Goal: Information Seeking & Learning: Learn about a topic

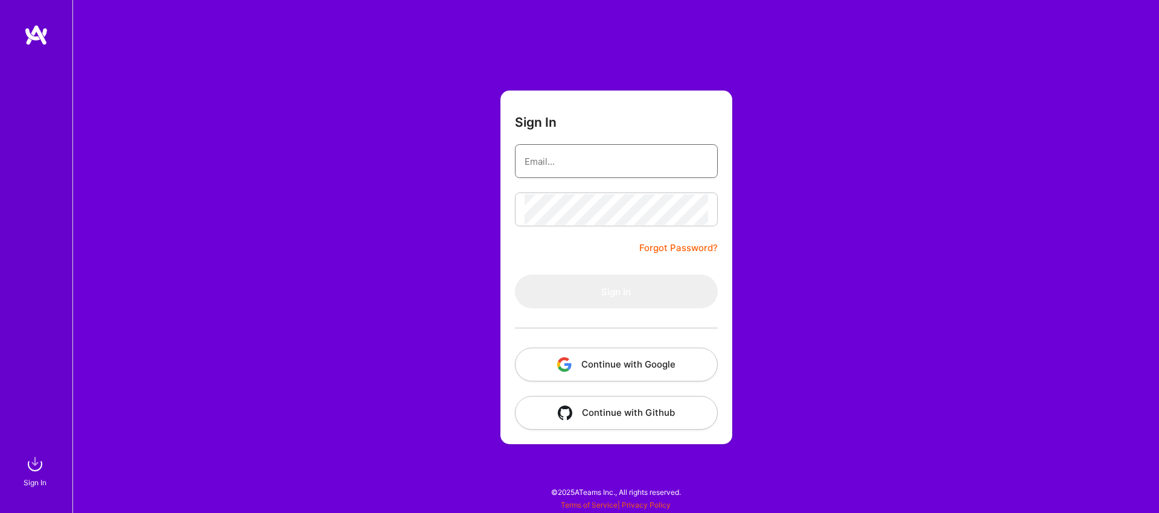
type input "[EMAIL_ADDRESS][DOMAIN_NAME]"
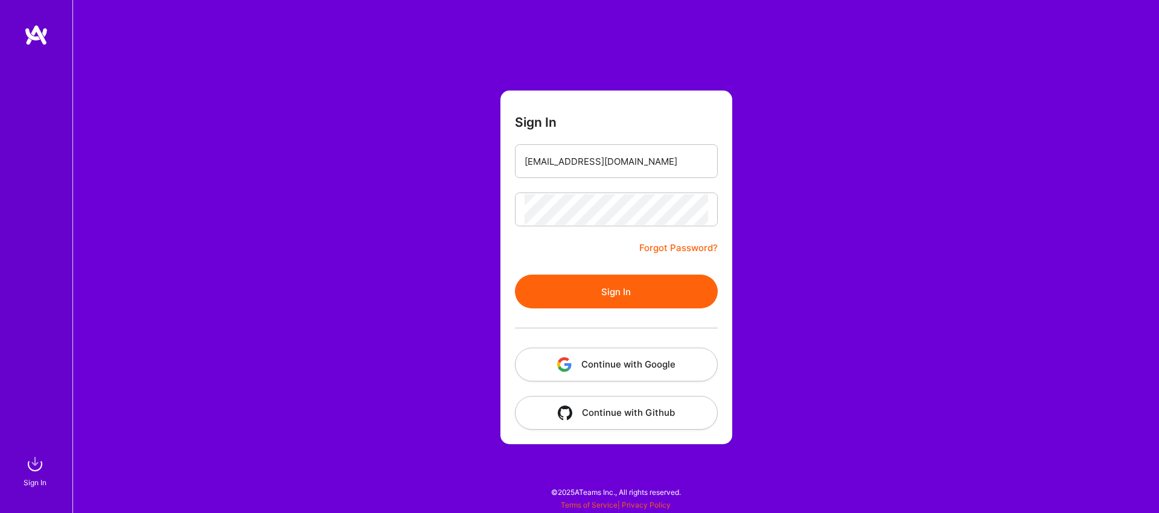
click at [606, 226] on div at bounding box center [616, 210] width 203 height 34
click at [615, 285] on button "Sign In" at bounding box center [616, 292] width 203 height 34
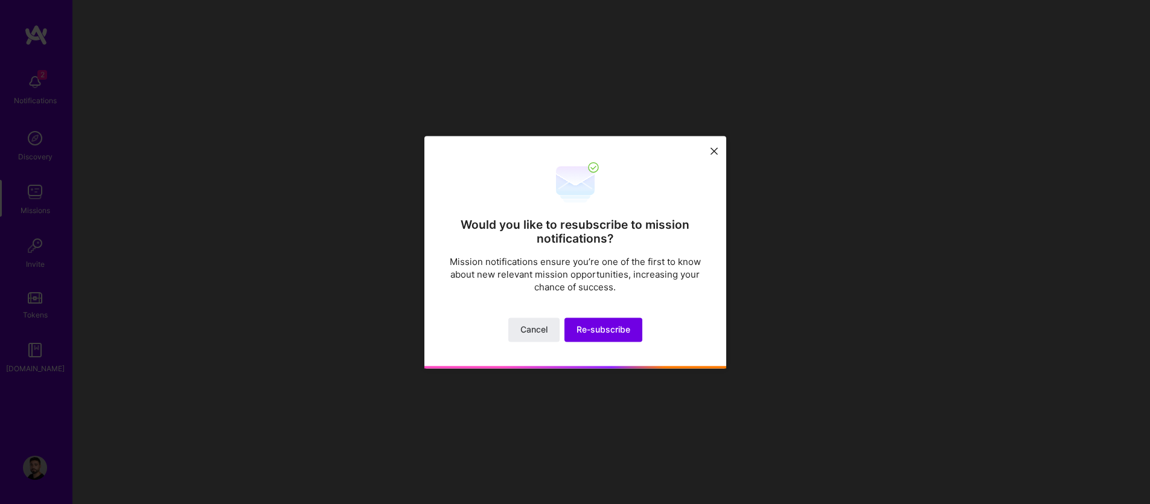
click at [711, 148] on icon at bounding box center [714, 151] width 7 height 7
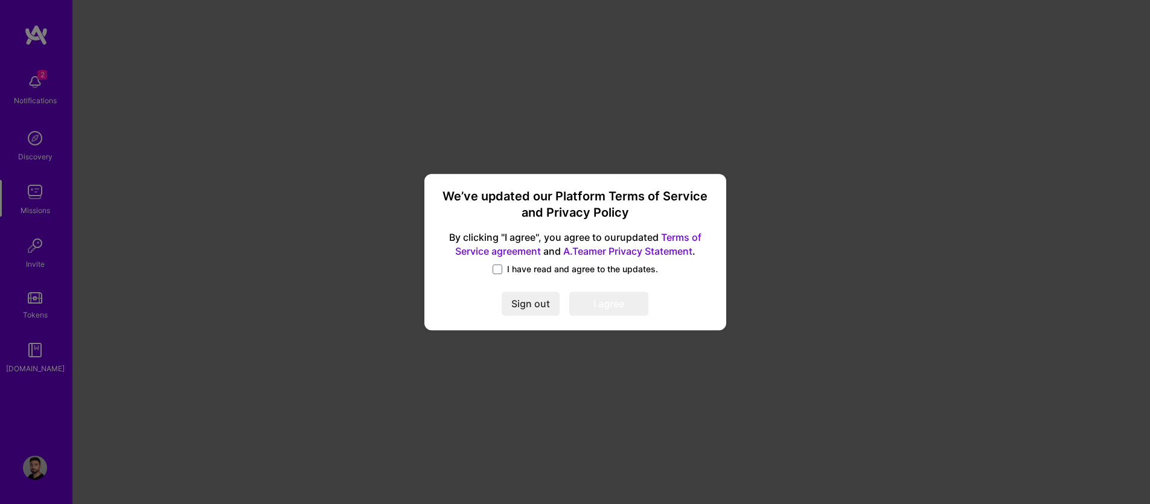
click at [522, 274] on span "I have read and agree to the updates." at bounding box center [582, 269] width 151 height 12
click at [0, 0] on input "I have read and agree to the updates." at bounding box center [0, 0] width 0 height 0
click at [591, 302] on button "I agree" at bounding box center [608, 304] width 79 height 24
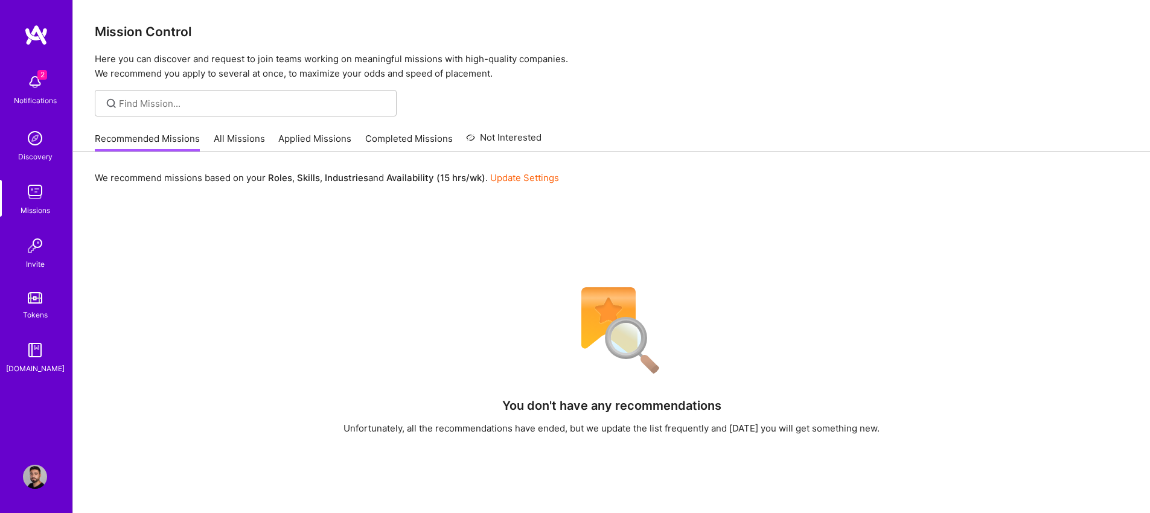
click at [46, 106] on div "Notifications" at bounding box center [35, 100] width 43 height 13
click at [38, 139] on img at bounding box center [35, 138] width 24 height 24
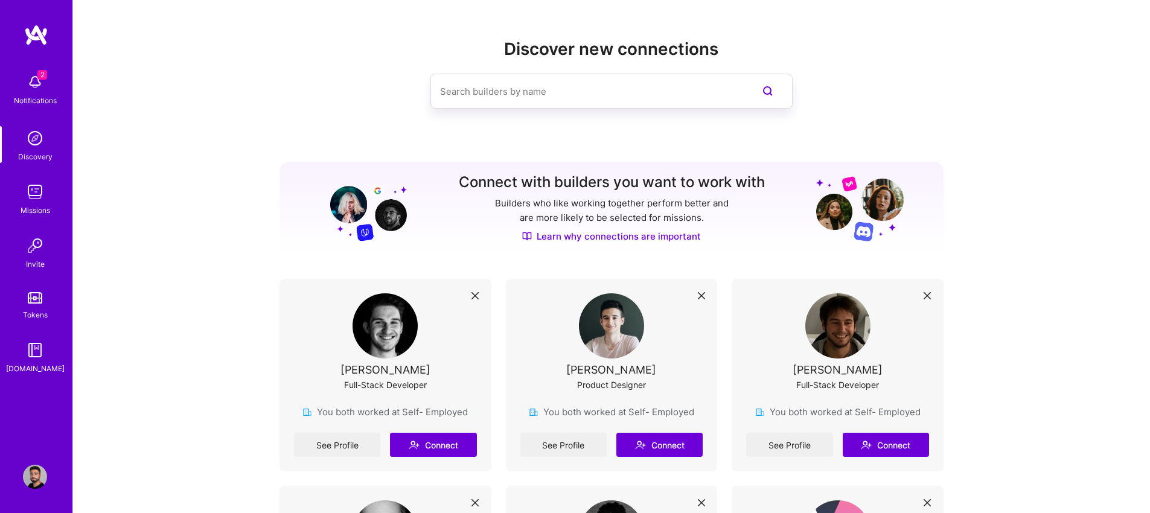
click at [40, 193] on img at bounding box center [35, 192] width 24 height 24
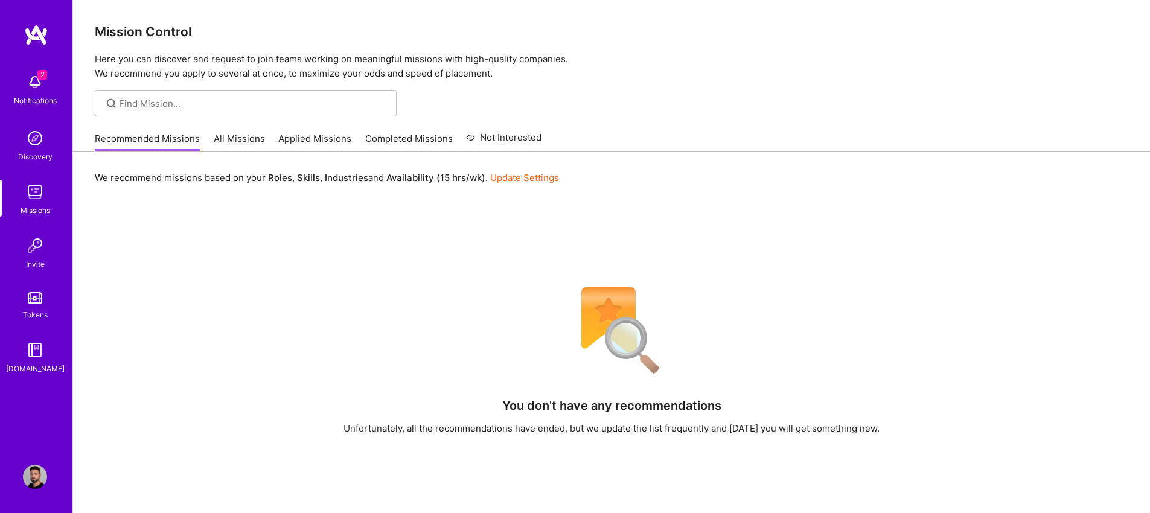
click at [250, 141] on link "All Missions" at bounding box center [239, 142] width 51 height 20
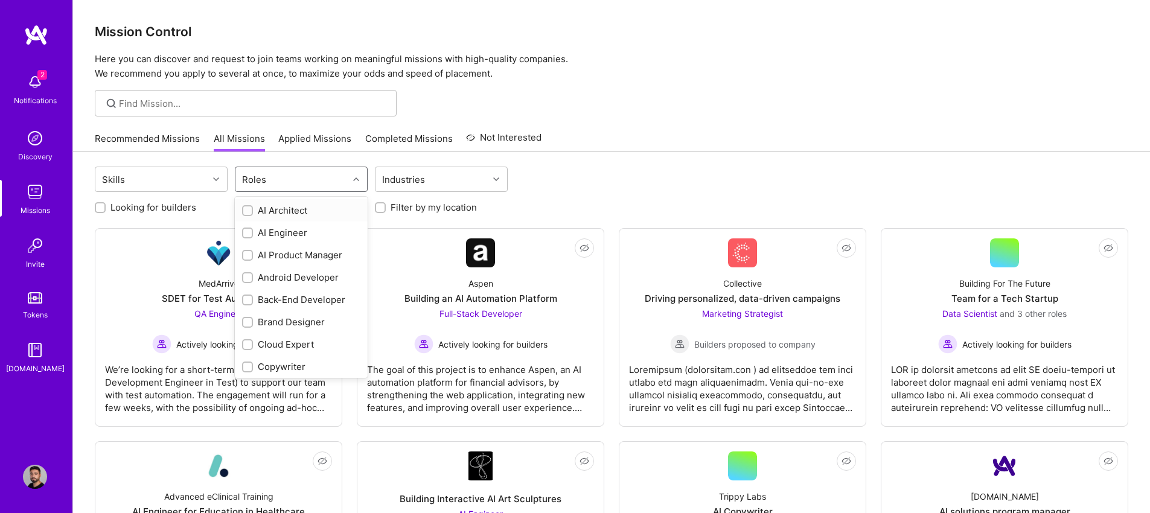
click at [261, 175] on div "Roles" at bounding box center [254, 180] width 30 height 18
click at [319, 284] on div "Product Designer" at bounding box center [301, 283] width 118 height 13
checkbox input "true"
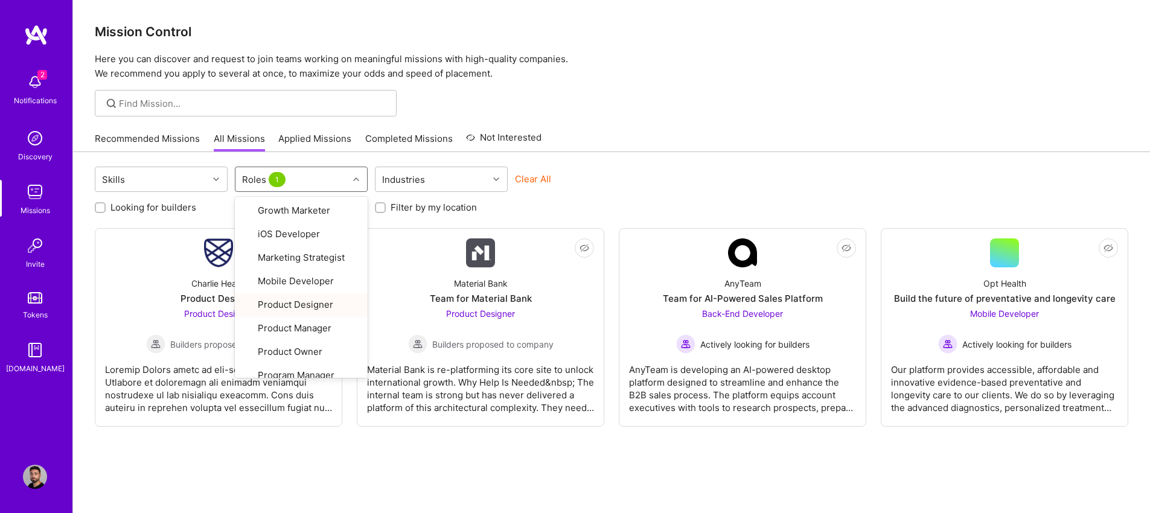
click at [615, 171] on div "Skills option Product Designer, selected. option Product Designer focused, 19 o…" at bounding box center [612, 181] width 1034 height 28
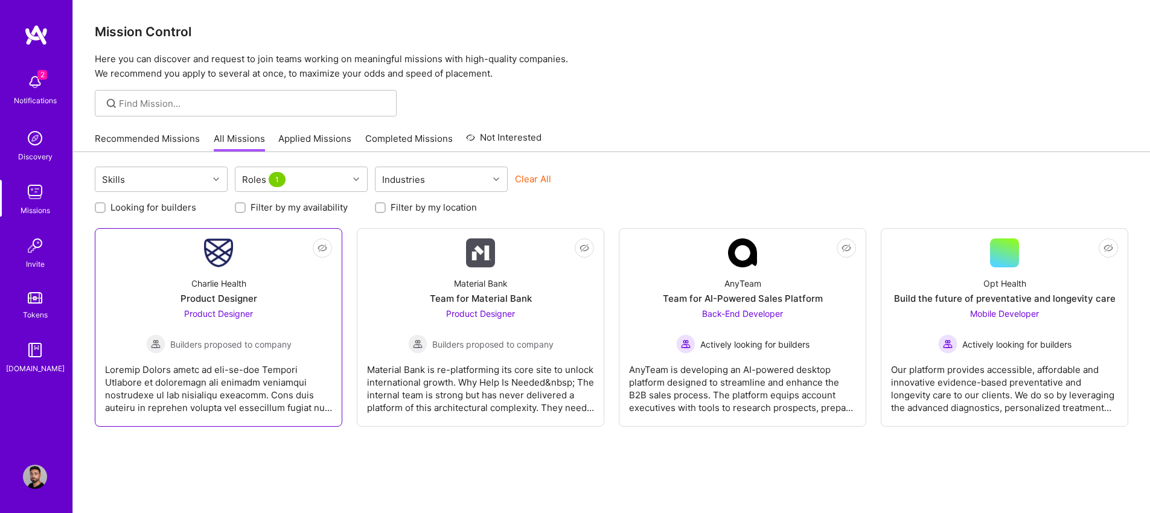
click at [222, 304] on div "Product Designer" at bounding box center [219, 298] width 77 height 13
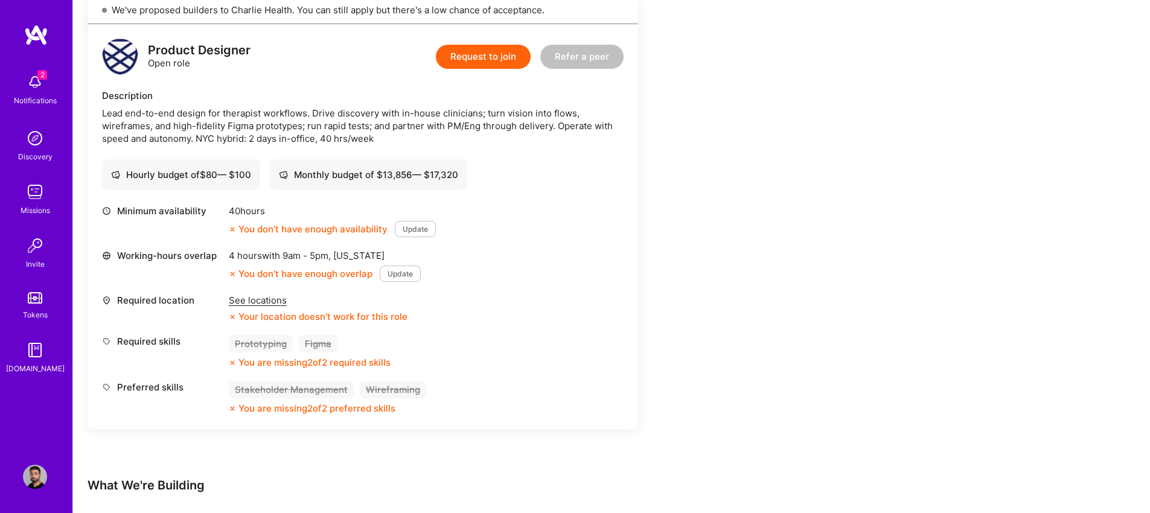
scroll to position [288, 0]
click at [322, 298] on div "See locations" at bounding box center [318, 298] width 179 height 13
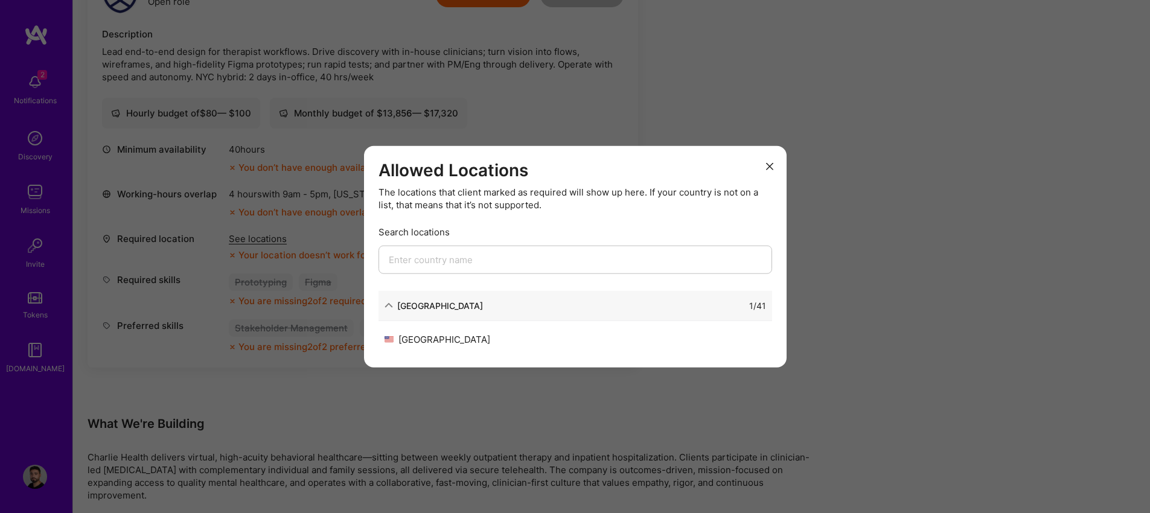
scroll to position [395, 0]
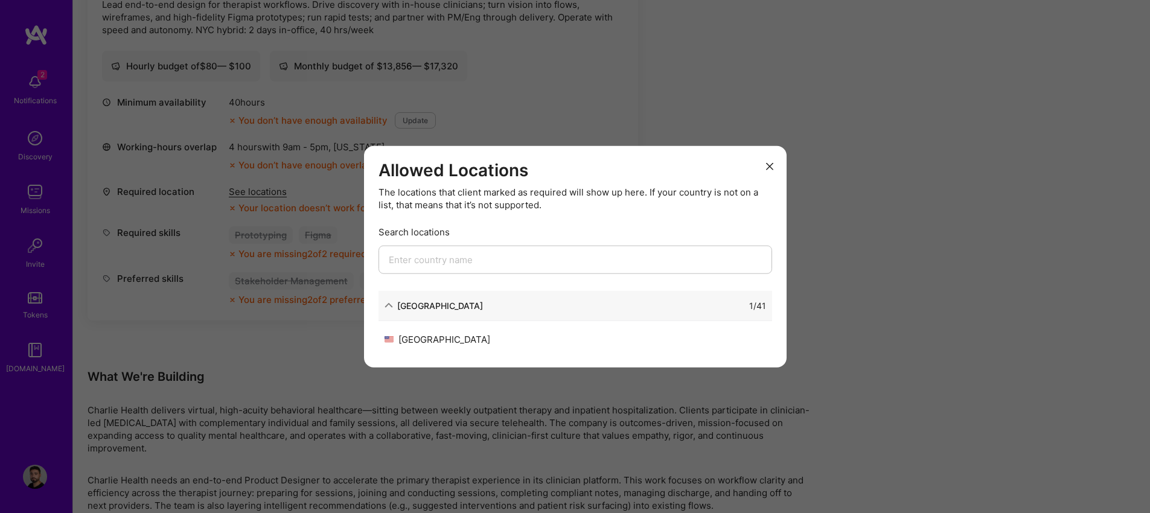
click at [577, 382] on div "Allowed Locations The locations that client marked as required will show up her…" at bounding box center [575, 256] width 1150 height 513
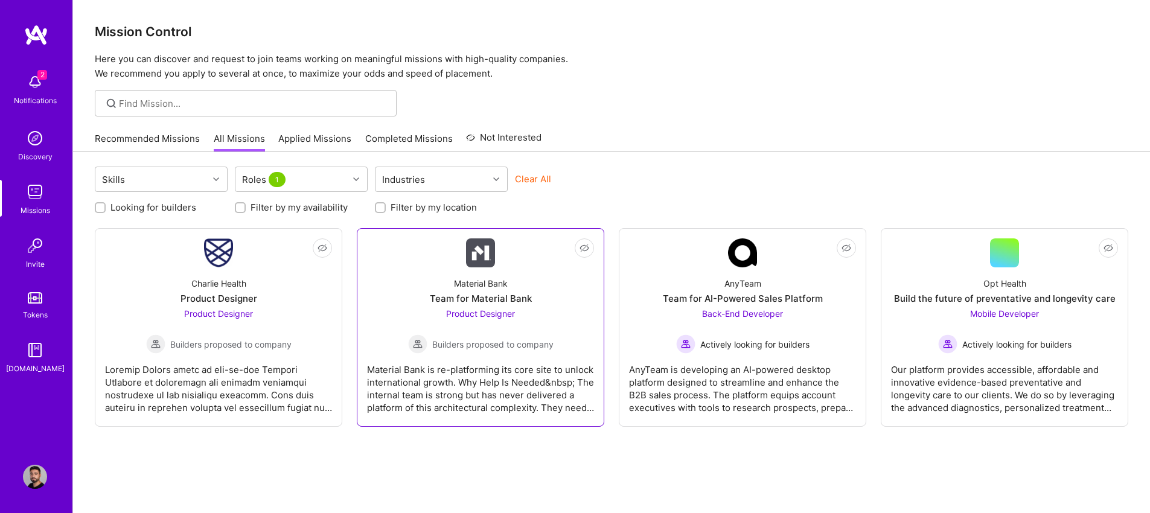
click at [455, 320] on div "Product Designer Builders proposed to company" at bounding box center [481, 330] width 146 height 46
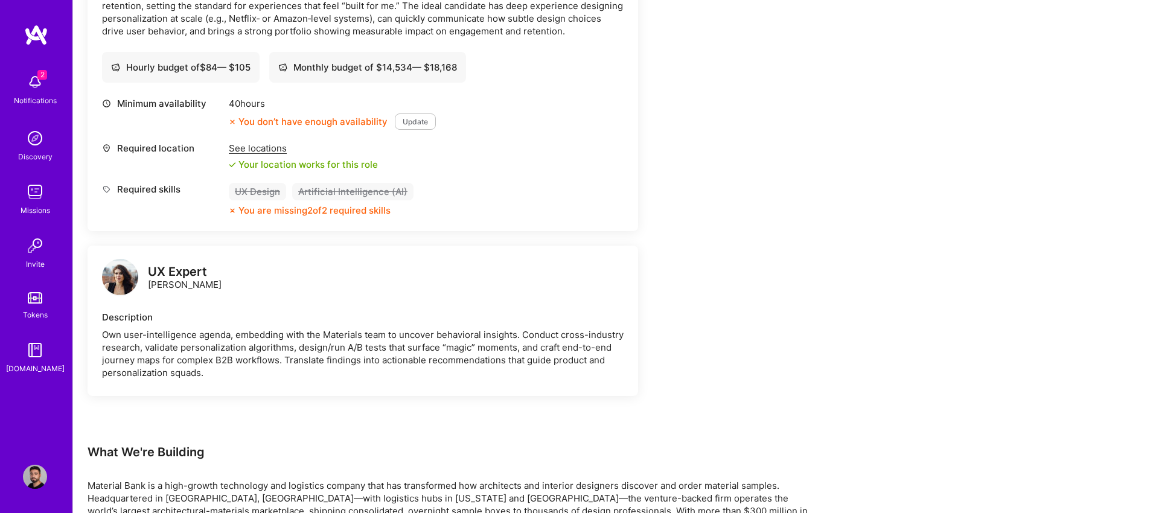
scroll to position [350, 0]
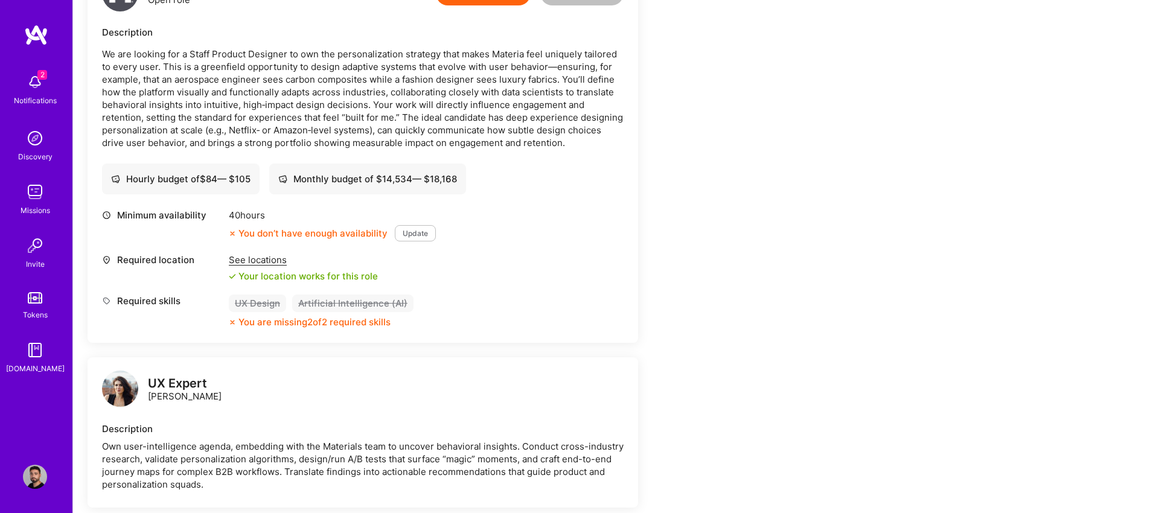
click at [268, 261] on div "See locations" at bounding box center [303, 260] width 149 height 13
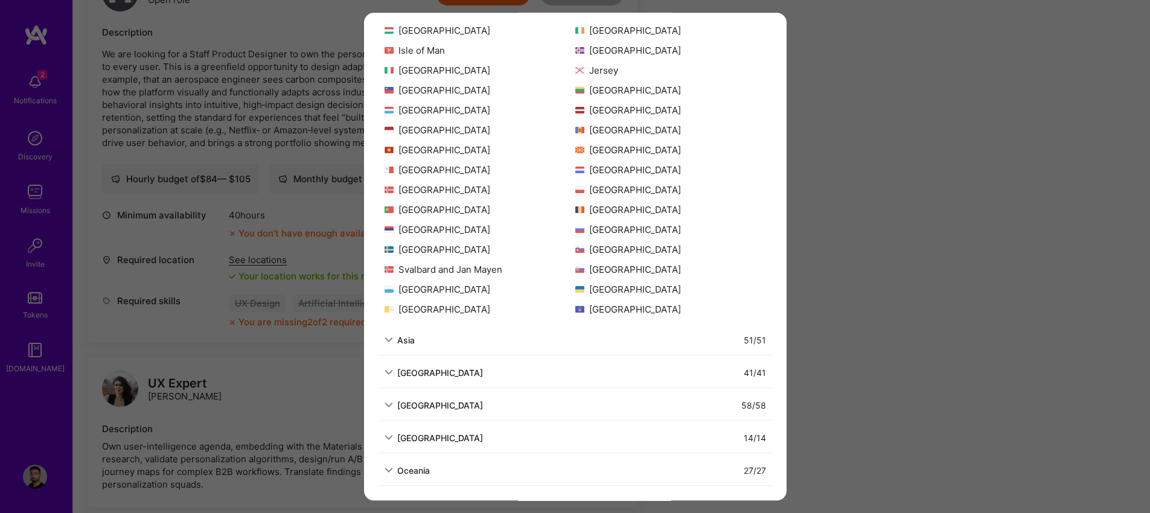
scroll to position [231, 0]
click at [254, 347] on div "Allowed Locations The locations that client marked as required will show up her…" at bounding box center [575, 256] width 1150 height 513
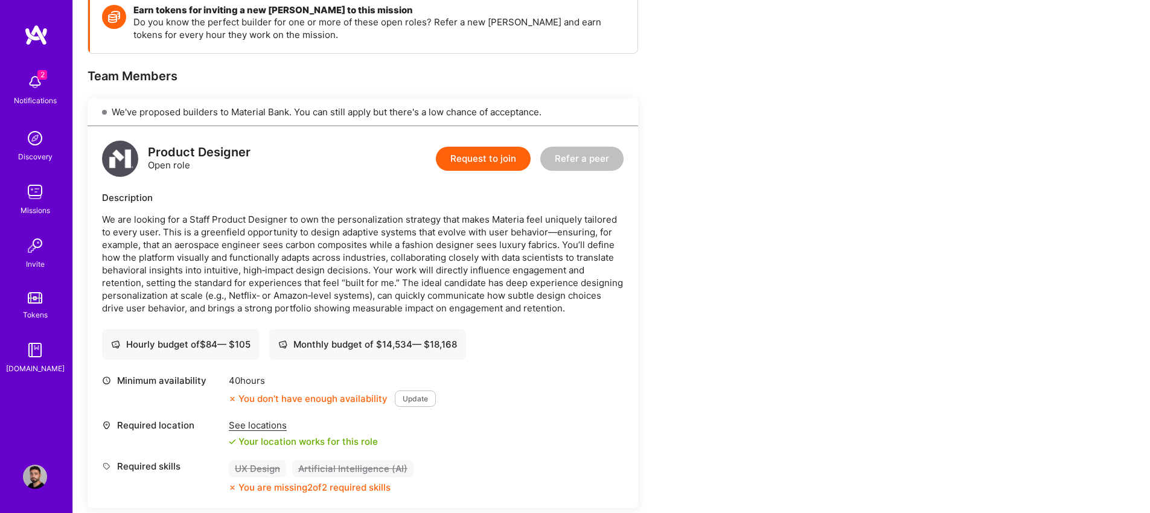
scroll to position [182, 0]
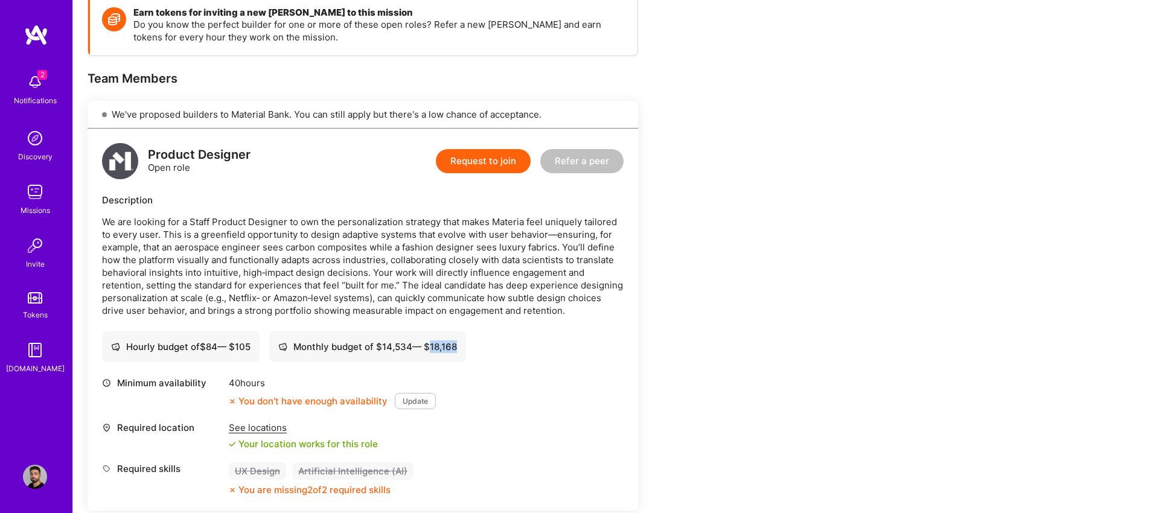
drag, startPoint x: 428, startPoint y: 347, endPoint x: 462, endPoint y: 348, distance: 33.8
click at [457, 348] on div "Monthly budget of $ 14,534 — $ 18,168" at bounding box center [367, 347] width 179 height 13
drag, startPoint x: 265, startPoint y: 382, endPoint x: 229, endPoint y: 383, distance: 35.6
click at [229, 383] on div "40 hours" at bounding box center [332, 383] width 207 height 13
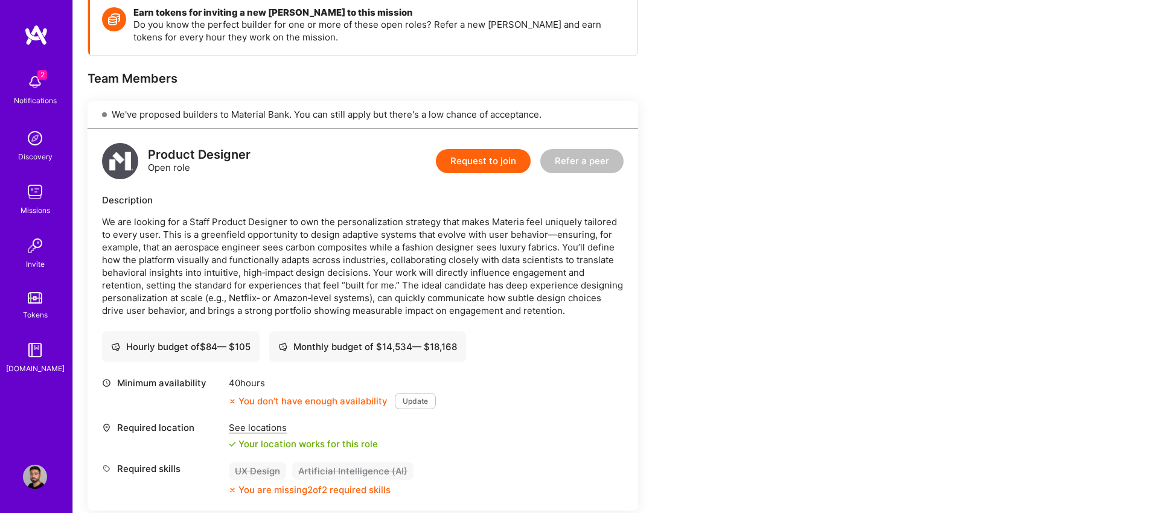
drag, startPoint x: 226, startPoint y: 383, endPoint x: 267, endPoint y: 383, distance: 41.7
click at [267, 383] on div "Minimum availability 40 hours You don’t have enough availability Update" at bounding box center [363, 393] width 522 height 33
click at [267, 382] on div "40 hours" at bounding box center [332, 383] width 207 height 13
drag, startPoint x: 266, startPoint y: 383, endPoint x: 231, endPoint y: 382, distance: 35.7
click at [231, 382] on div "40 hours" at bounding box center [332, 383] width 207 height 13
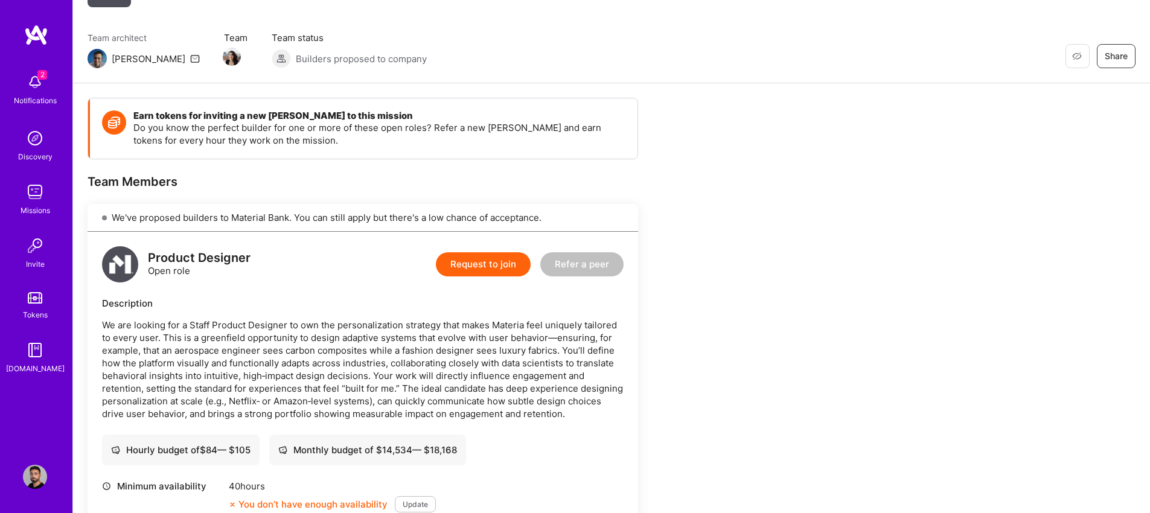
scroll to position [233, 0]
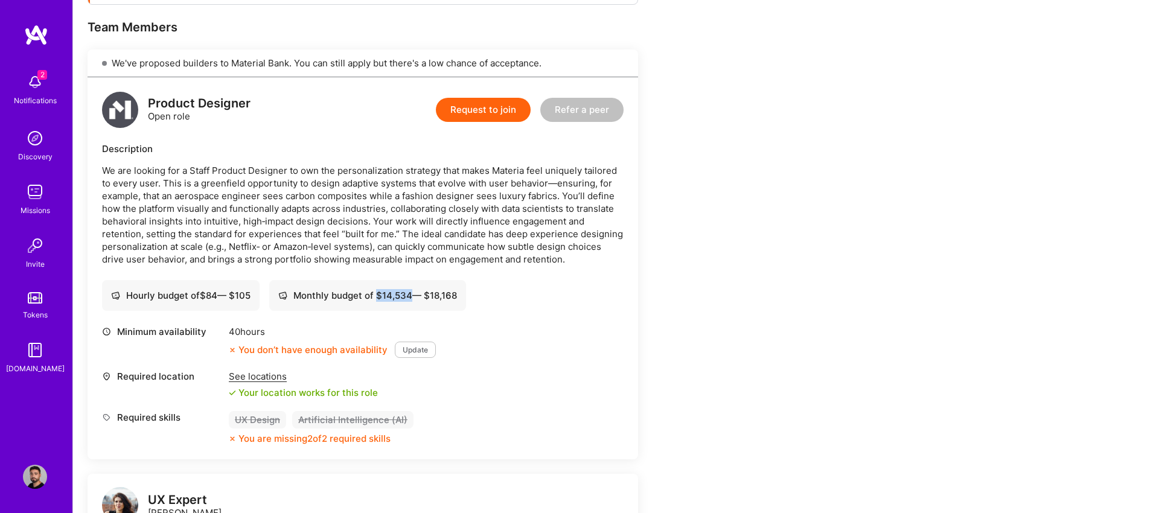
drag, startPoint x: 381, startPoint y: 295, endPoint x: 415, endPoint y: 298, distance: 34.0
click at [415, 298] on div "Monthly budget of $ 14,534 — $ 18,168" at bounding box center [367, 295] width 179 height 13
click at [493, 164] on p "We are looking for a Staff Product Designer to own the personalization strategy…" at bounding box center [363, 214] width 522 height 101
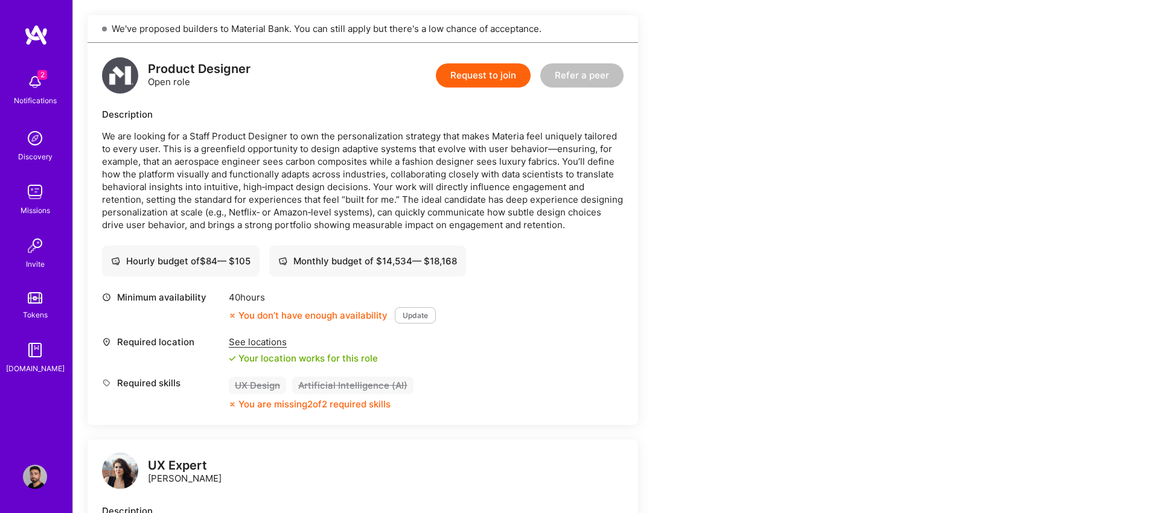
scroll to position [339, 0]
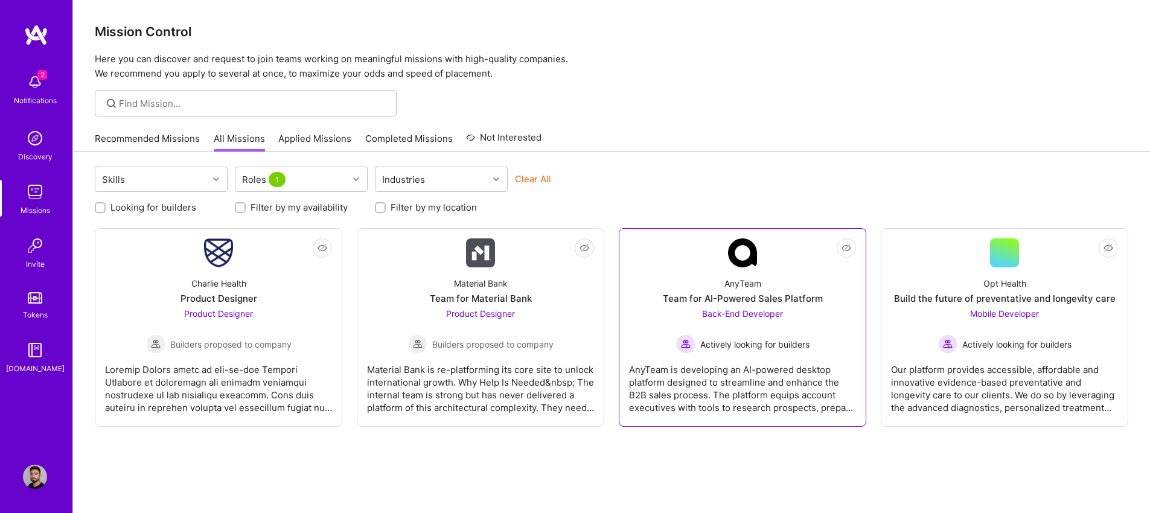
click at [704, 295] on div "Team for AI-Powered Sales Platform" at bounding box center [743, 298] width 160 height 13
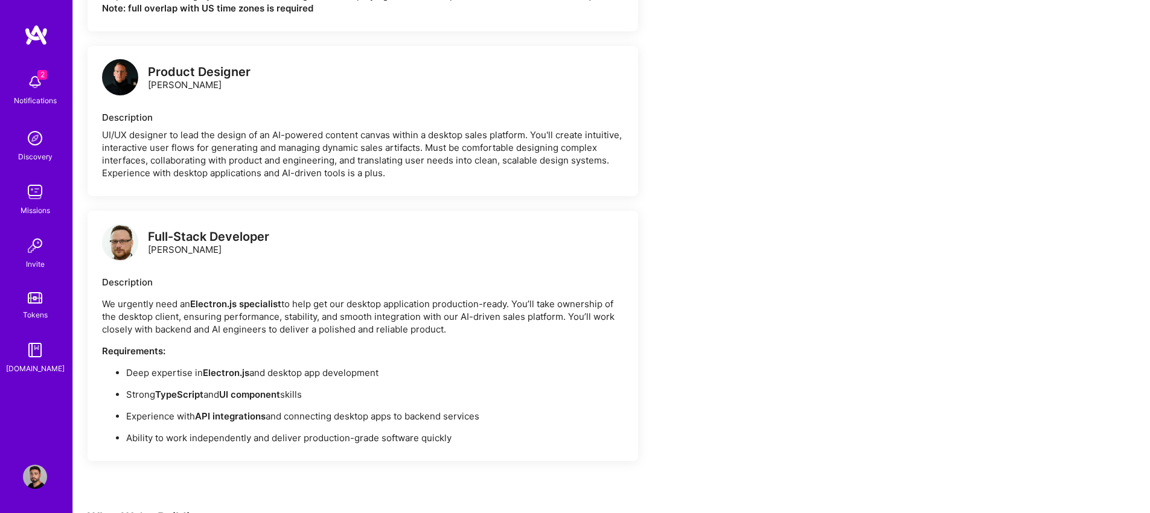
scroll to position [1059, 0]
